Goal: Task Accomplishment & Management: Use online tool/utility

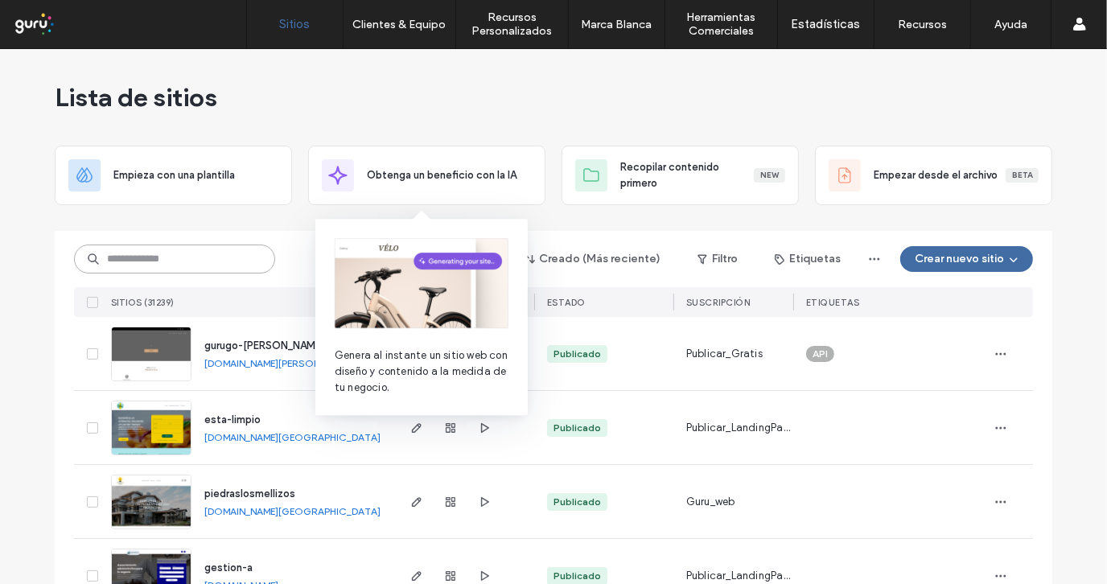
paste input "**********"
click at [163, 257] on input at bounding box center [174, 259] width 201 height 29
type input "**********"
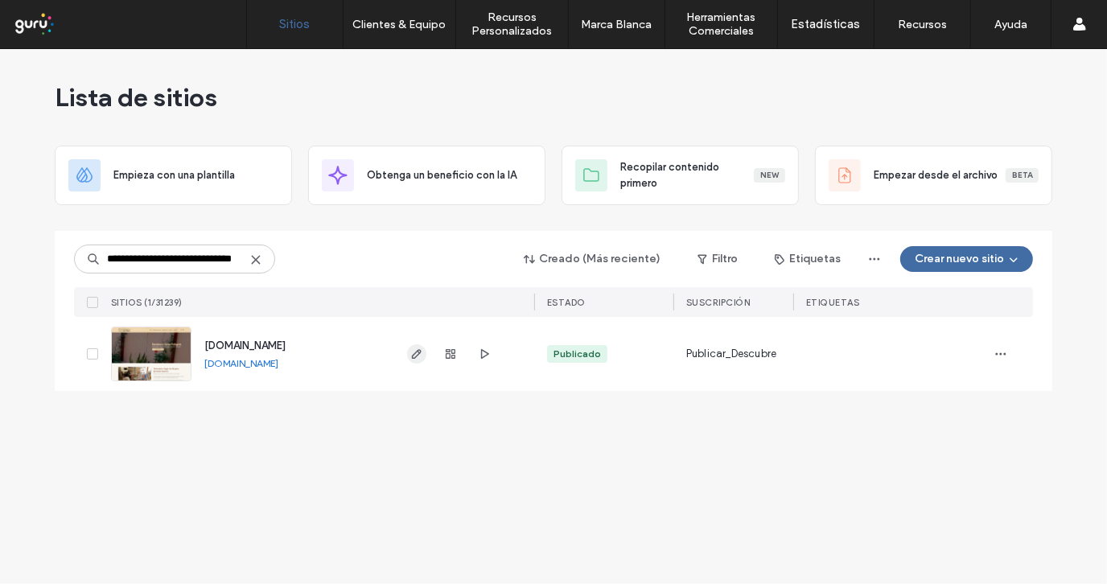
scroll to position [0, 0]
click at [414, 354] on use "button" at bounding box center [417, 354] width 10 height 10
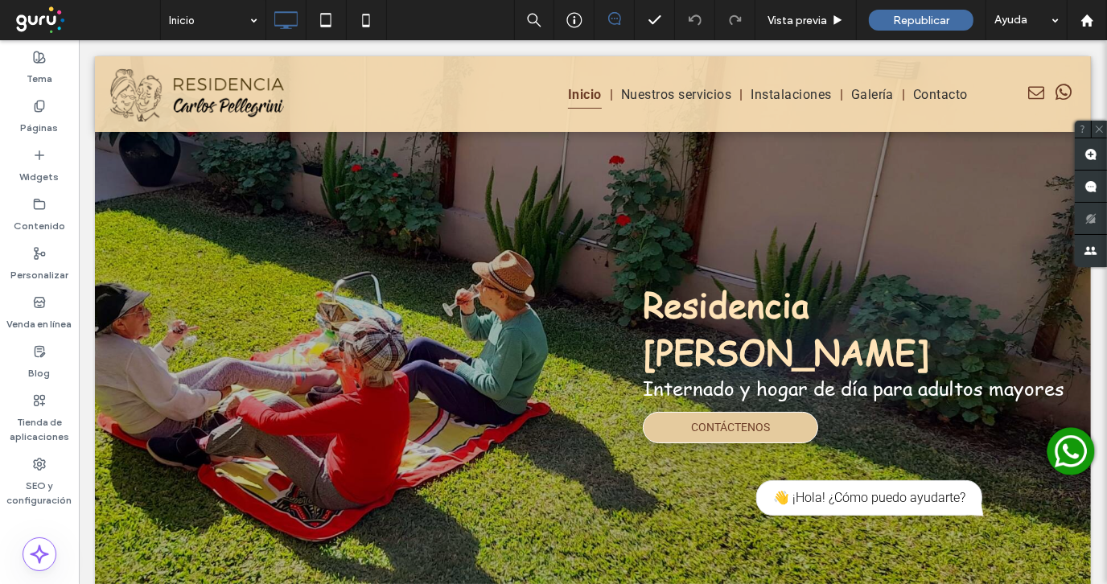
click at [1056, 448] on img at bounding box center [1070, 450] width 56 height 56
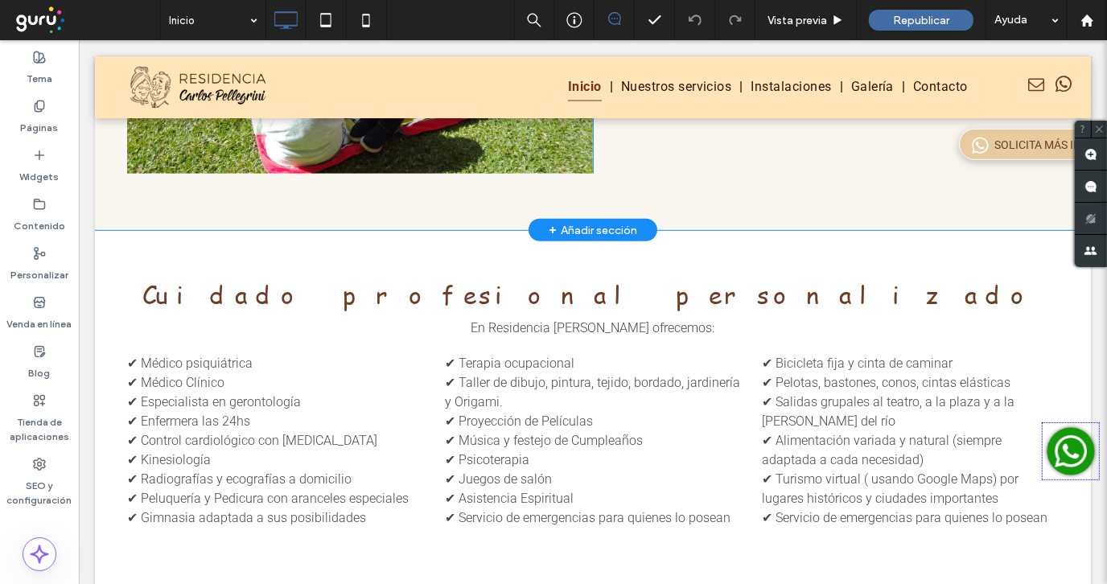
scroll to position [1046, 0]
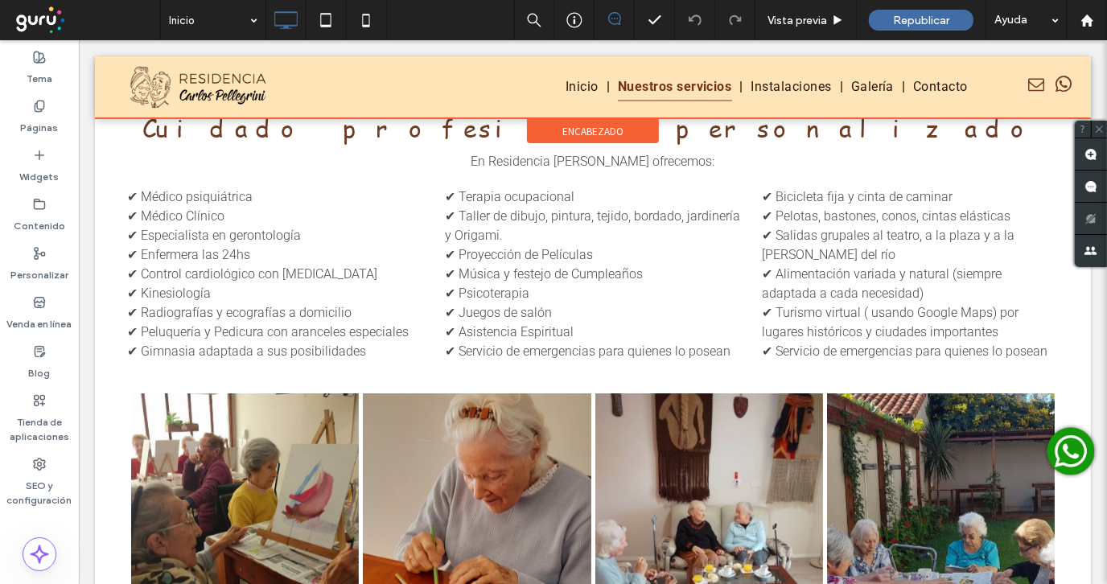
click at [1052, 85] on div at bounding box center [592, 87] width 996 height 62
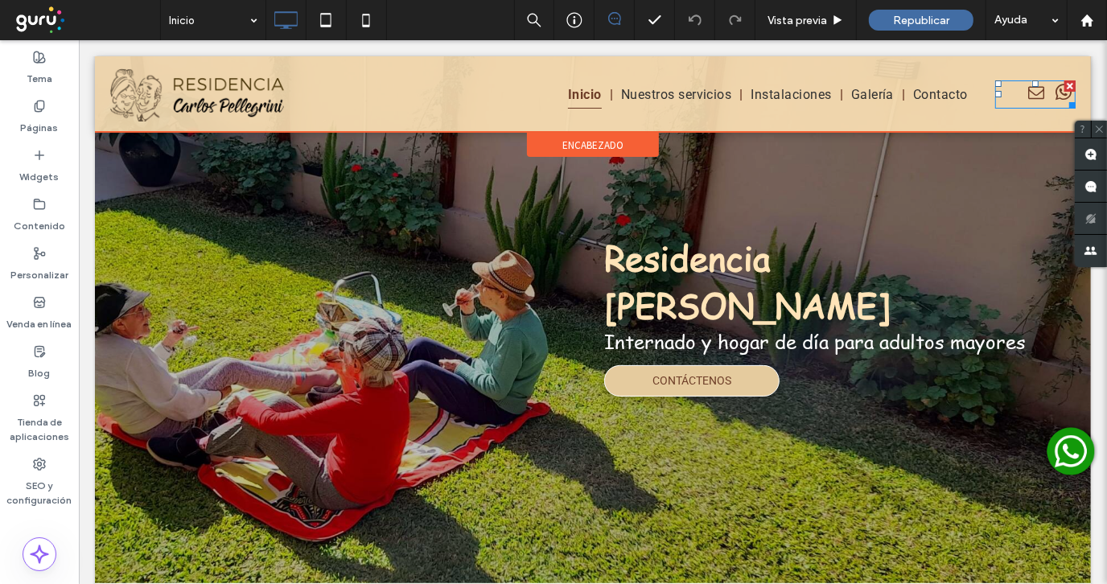
scroll to position [0, 0]
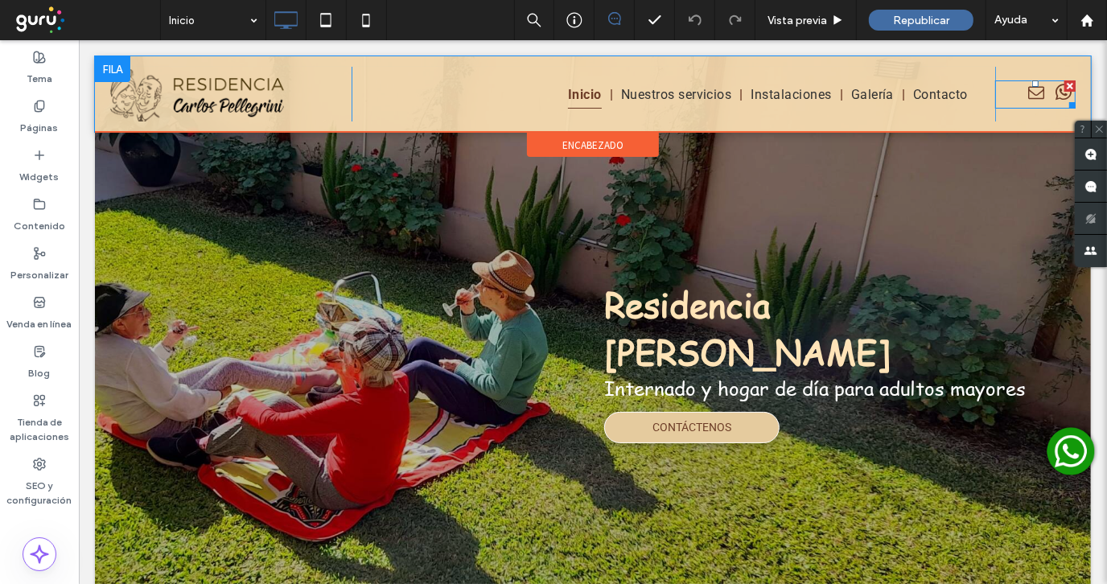
click at [1052, 91] on span "whatsapp" at bounding box center [1063, 92] width 24 height 24
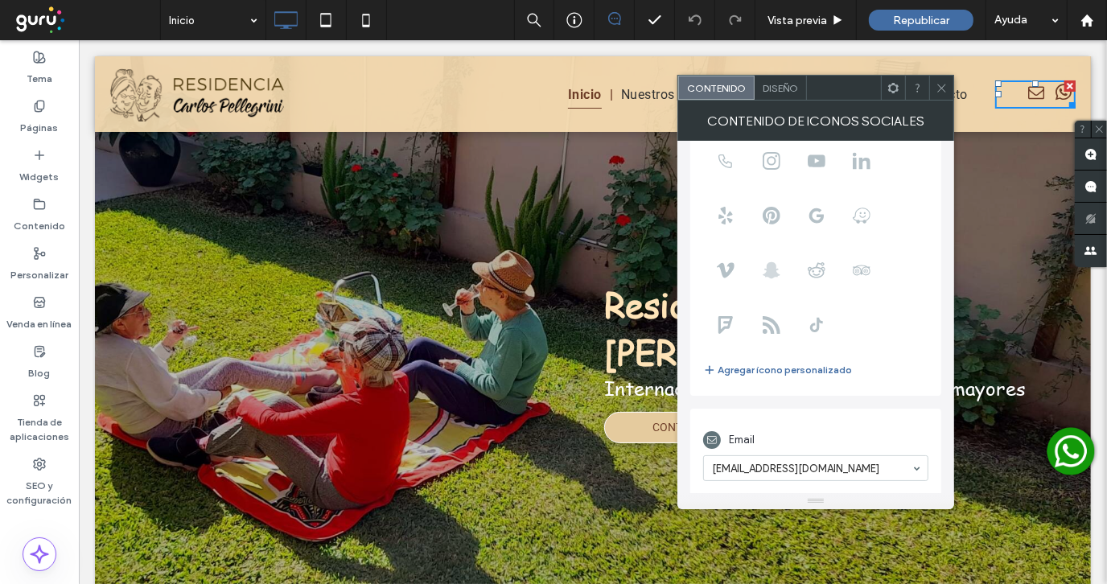
scroll to position [198, 0]
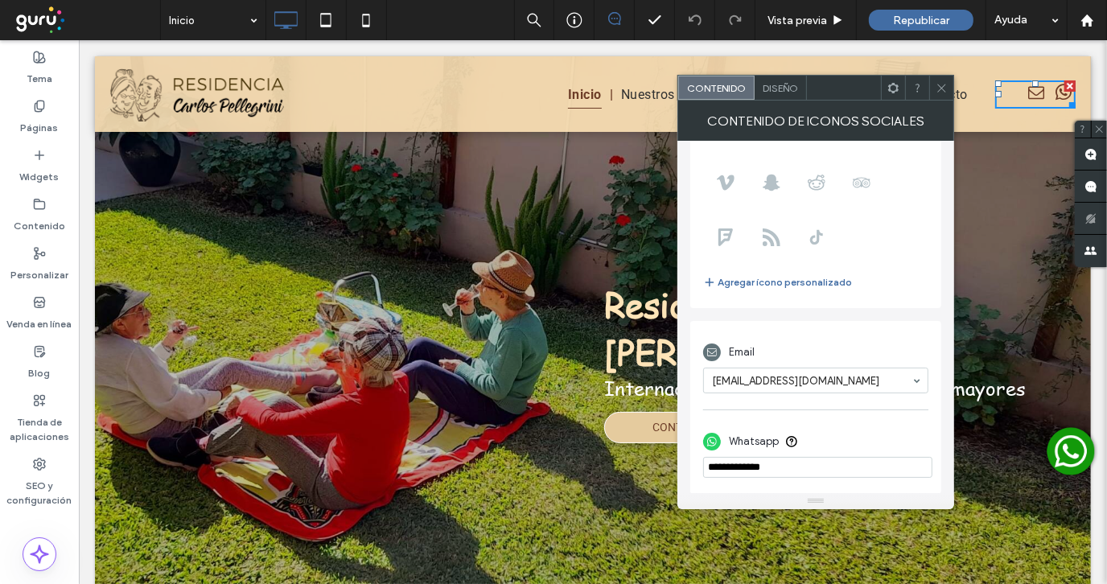
click at [938, 89] on icon at bounding box center [942, 88] width 12 height 12
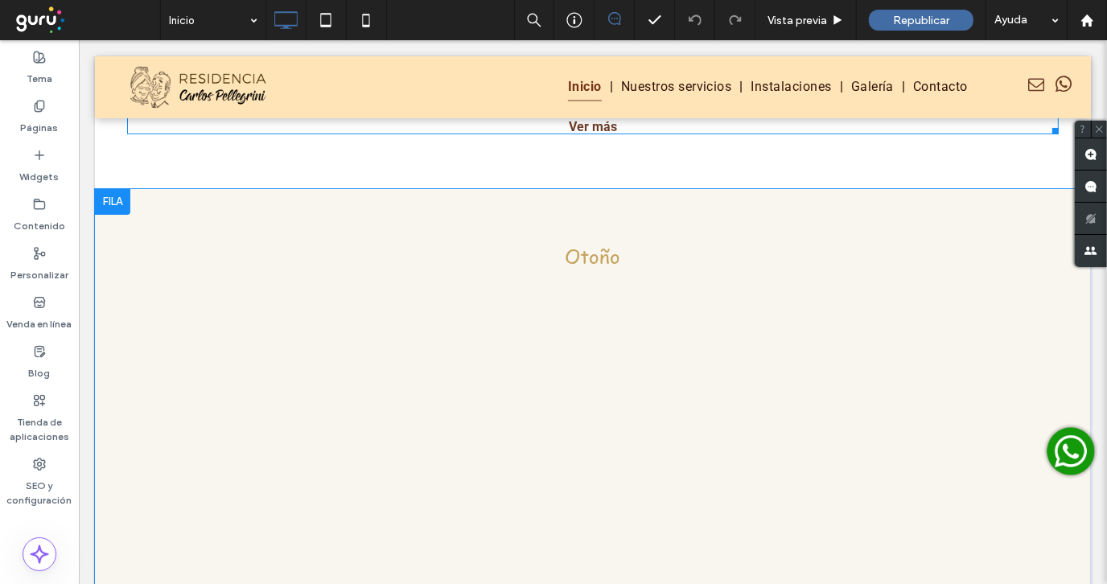
scroll to position [5324, 0]
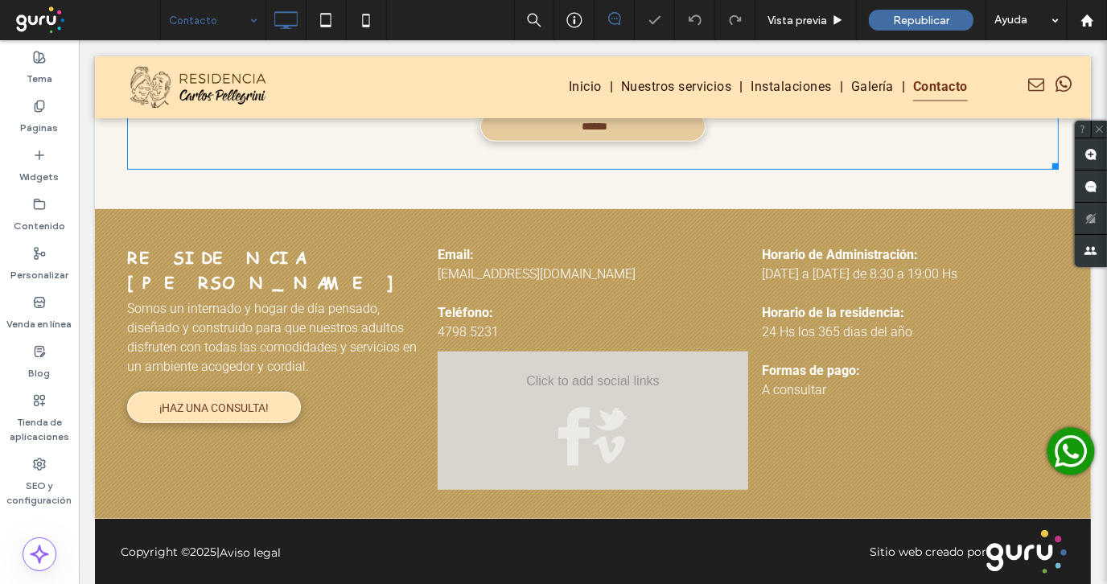
scroll to position [694, 0]
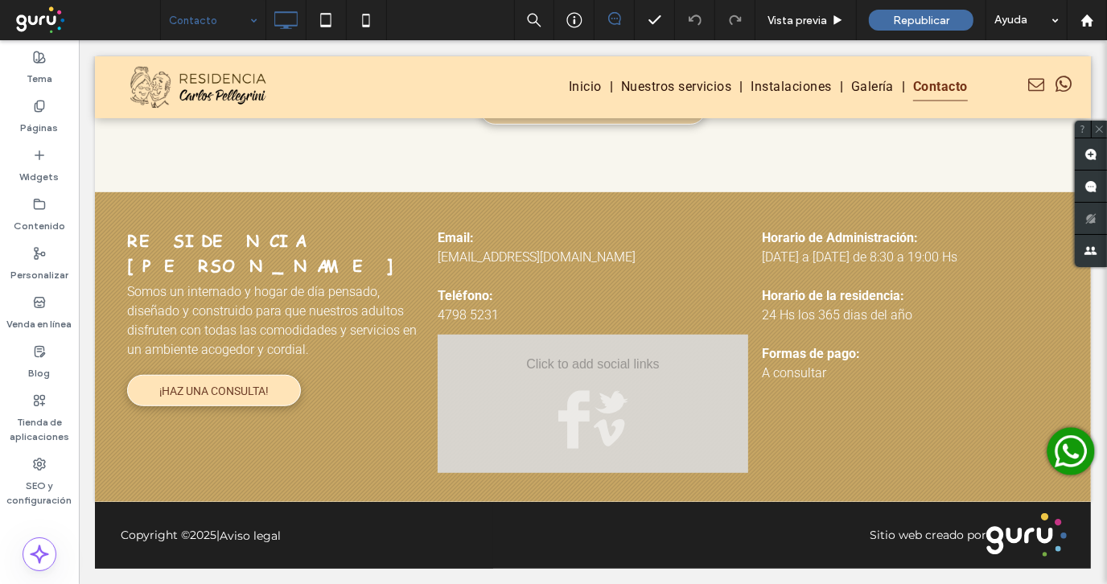
click at [1057, 447] on img at bounding box center [1070, 450] width 56 height 56
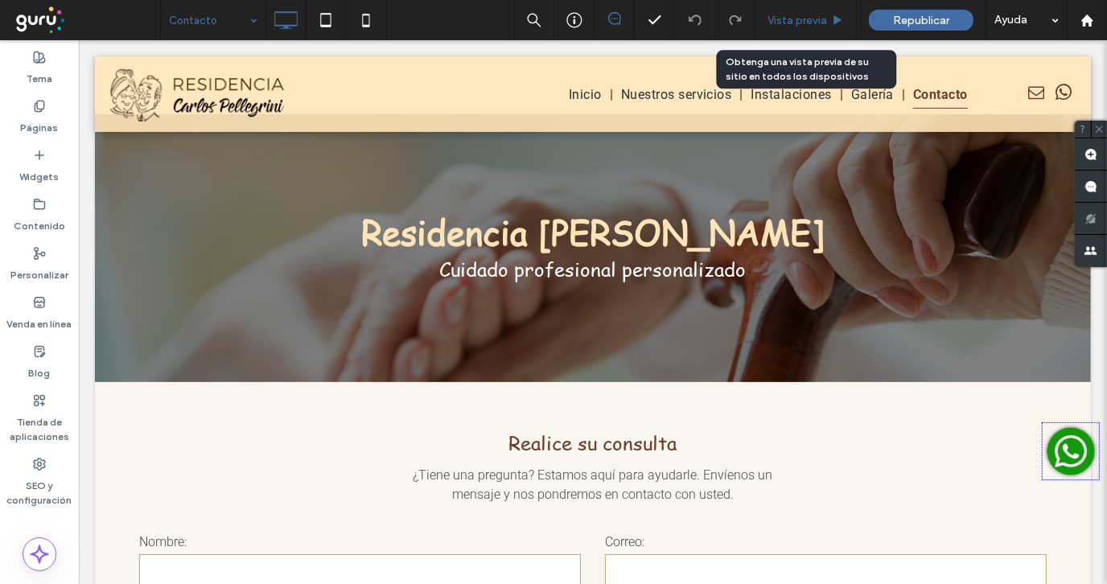
scroll to position [0, 0]
